Goal: Transaction & Acquisition: Purchase product/service

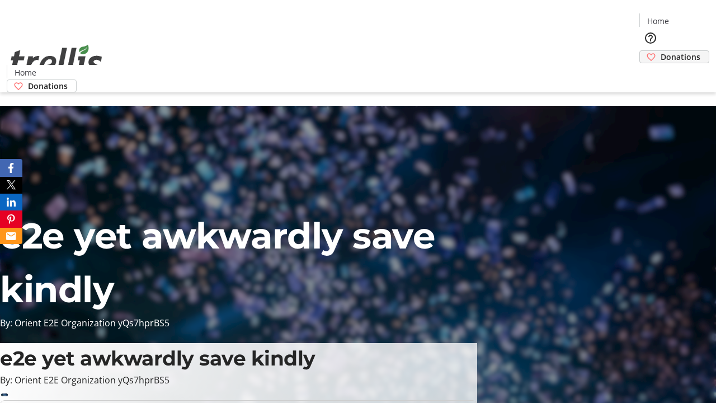
click at [660, 51] on span "Donations" at bounding box center [680, 57] width 40 height 12
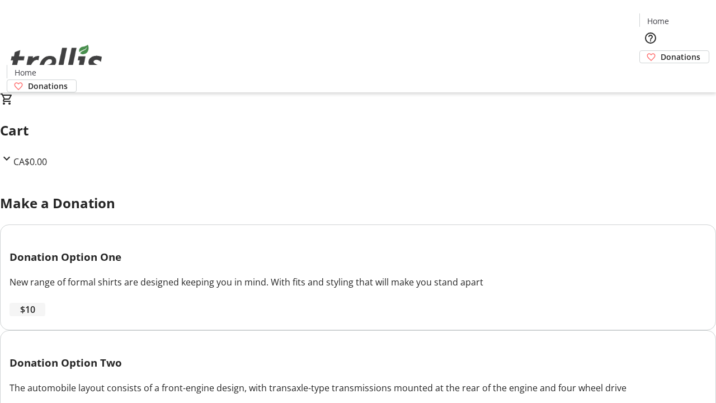
click at [35, 316] on span "$10" at bounding box center [27, 309] width 15 height 13
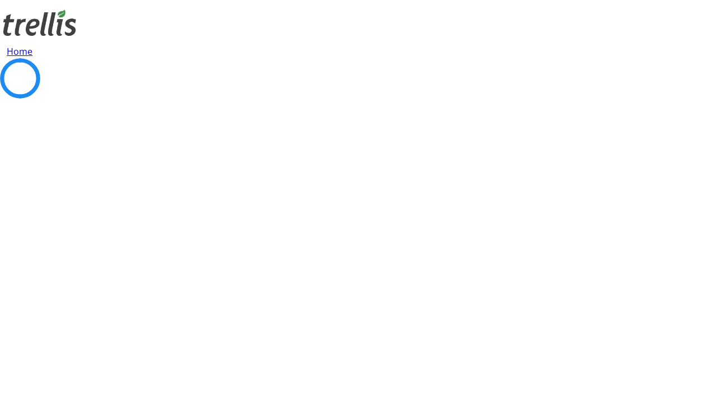
select select "CA"
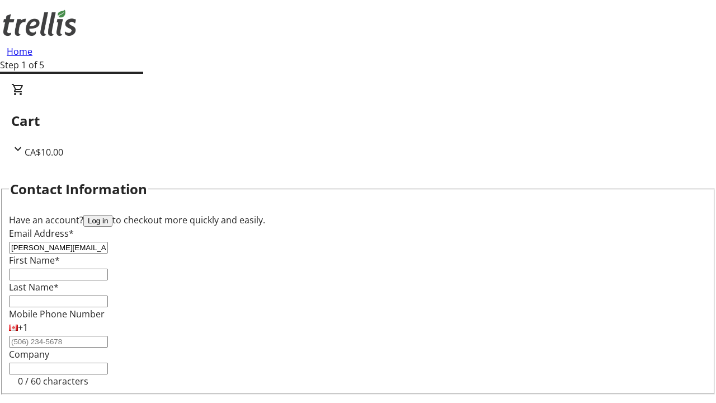
type input "[PERSON_NAME][EMAIL_ADDRESS][DOMAIN_NAME]"
type input "[PERSON_NAME]"
type input "[STREET_ADDRESS][PERSON_NAME]"
type input "Kelowna"
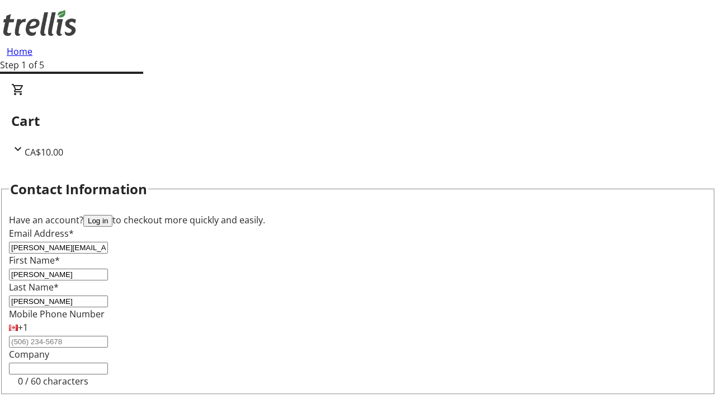
select select "BC"
type input "Kelowna"
type input "V1Y 0C2"
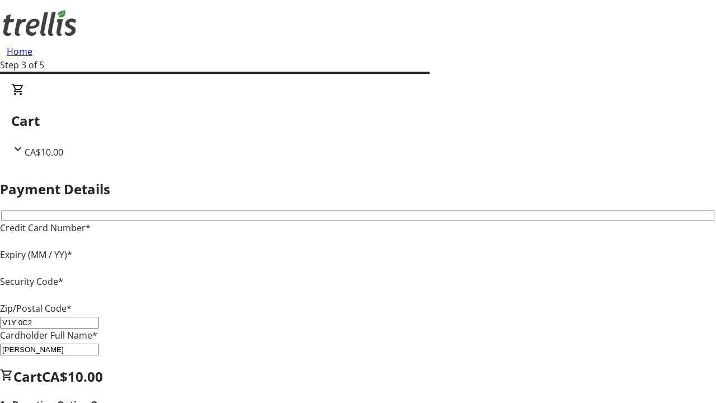
type input "V1Y 0C2"
